Goal: Task Accomplishment & Management: Use online tool/utility

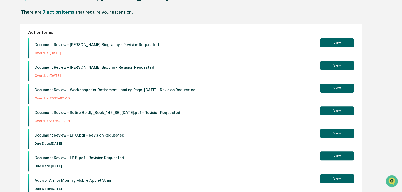
scroll to position [54, 0]
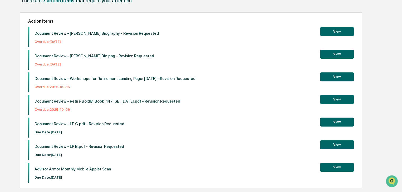
click at [344, 96] on button "View" at bounding box center [337, 99] width 34 height 9
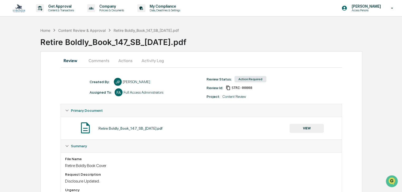
click at [122, 61] on button "Actions" at bounding box center [125, 60] width 24 height 13
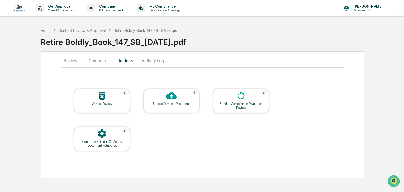
click at [229, 108] on div "Send to Compliance Owner for Review" at bounding box center [240, 106] width 47 height 8
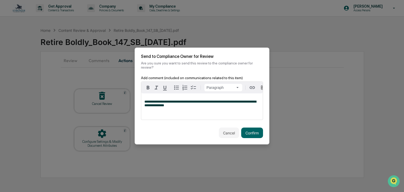
click at [185, 100] on span "**********" at bounding box center [200, 103] width 112 height 7
drag, startPoint x: 166, startPoint y: 99, endPoint x: 178, endPoint y: 99, distance: 11.6
click at [178, 100] on span "**********" at bounding box center [200, 103] width 112 height 7
click at [253, 133] on button "Confirm" at bounding box center [252, 133] width 22 height 11
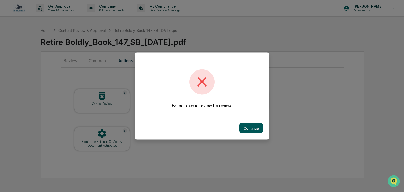
click at [252, 129] on button "Continue" at bounding box center [252, 128] width 24 height 11
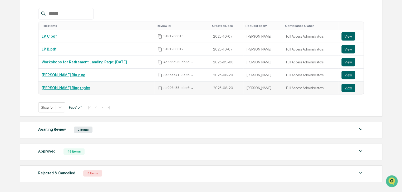
scroll to position [120, 0]
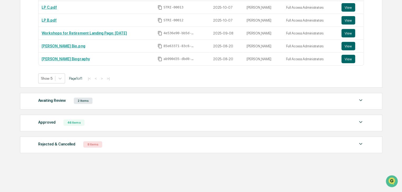
click at [108, 127] on div "Approved 46 Items File Name Review Id Created Date Requested By Compliance Owne…" at bounding box center [201, 123] width 362 height 17
click at [102, 99] on div "Awaiting Review 2 Items" at bounding box center [200, 100] width 325 height 7
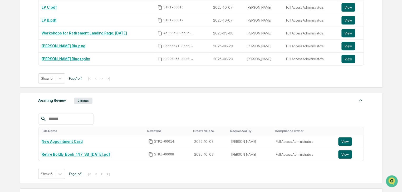
click at [95, 101] on div "Awaiting Review 2 Items" at bounding box center [200, 100] width 325 height 7
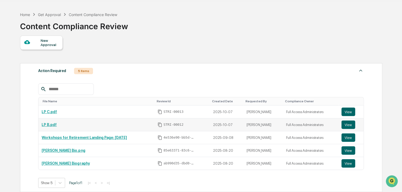
scroll to position [15, 0]
